Goal: Navigation & Orientation: Find specific page/section

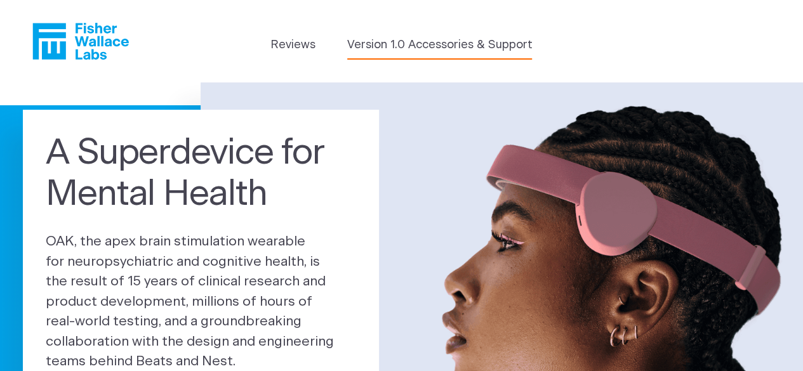
click at [407, 48] on link "Version 1.0 Accessories & Support" at bounding box center [439, 45] width 185 height 17
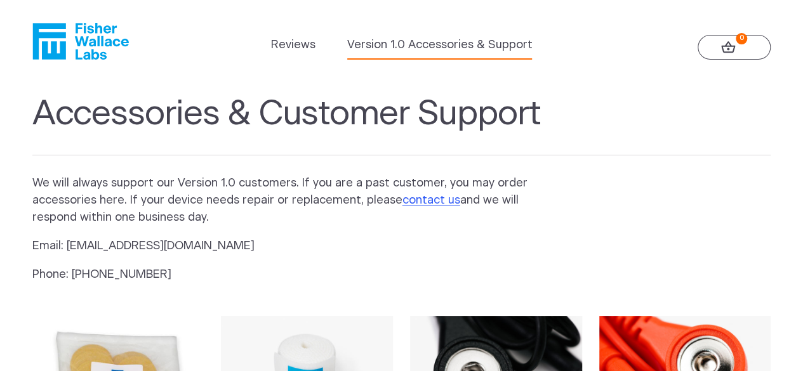
click at [95, 40] on icon "Fisher Wallace" at bounding box center [85, 41] width 87 height 37
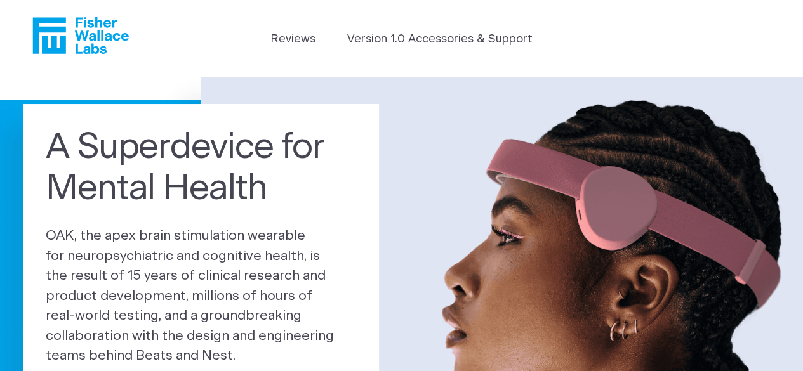
scroll to position [3, 0]
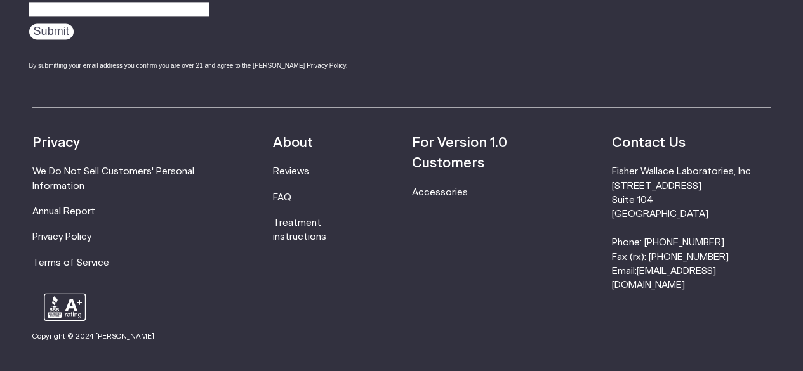
scroll to position [3308, 0]
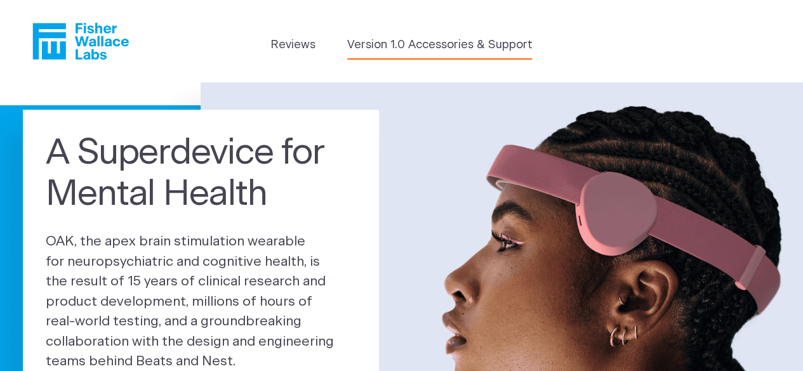
click at [394, 48] on link "Version 1.0 Accessories & Support" at bounding box center [439, 45] width 185 height 17
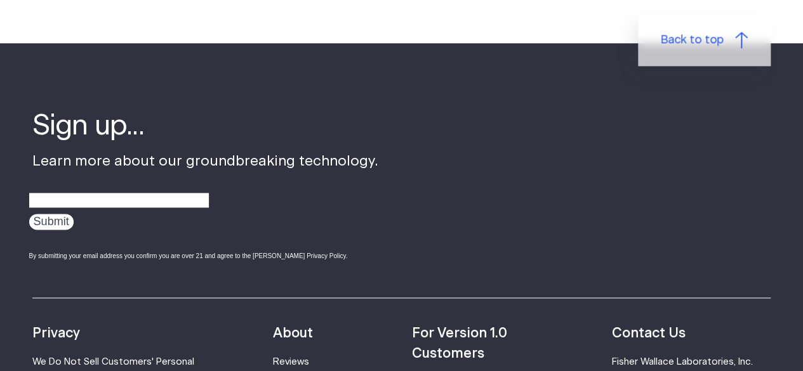
scroll to position [762, 0]
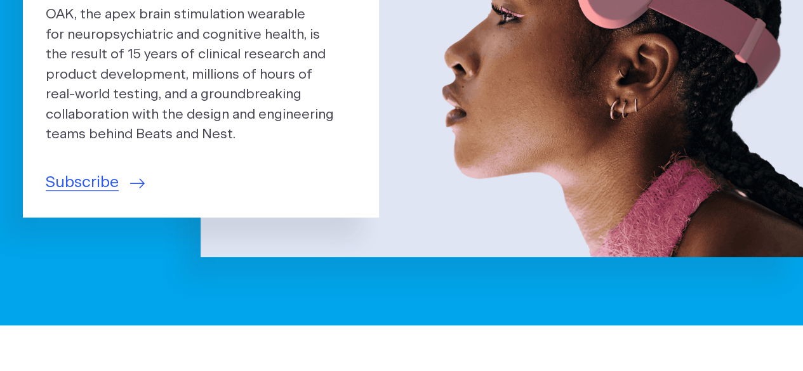
scroll to position [239, 0]
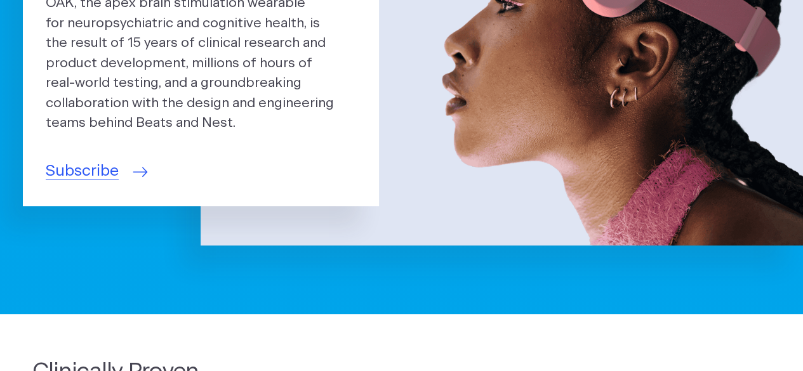
click at [109, 175] on span "Subscribe" at bounding box center [82, 171] width 73 height 23
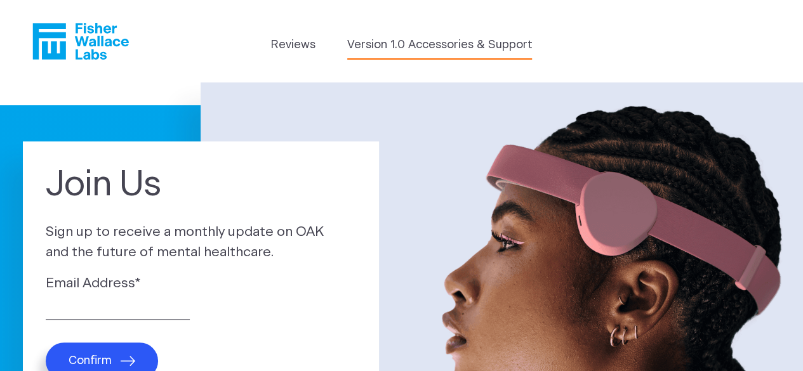
click at [355, 41] on link "Version 1.0 Accessories & Support" at bounding box center [439, 45] width 185 height 17
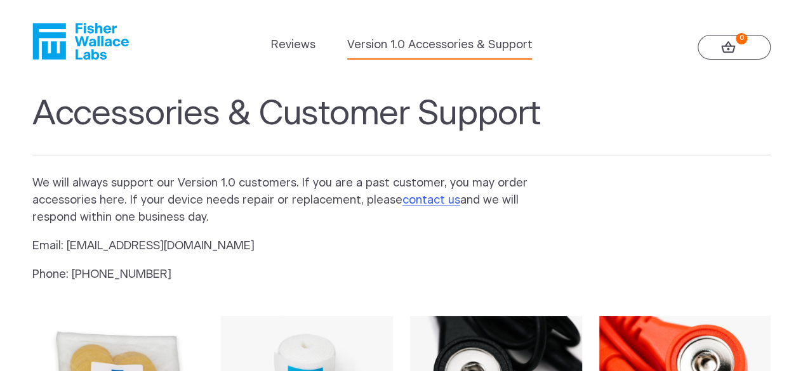
click at [355, 41] on link "Version 1.0 Accessories & Support" at bounding box center [439, 45] width 185 height 17
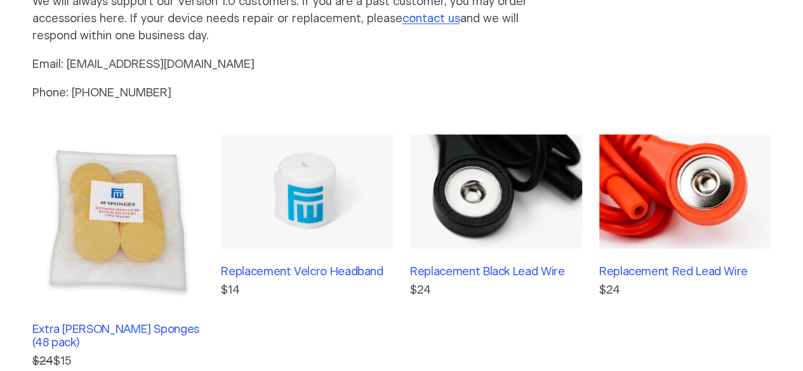
scroll to position [83, 0]
